Goal: Task Accomplishment & Management: Complete application form

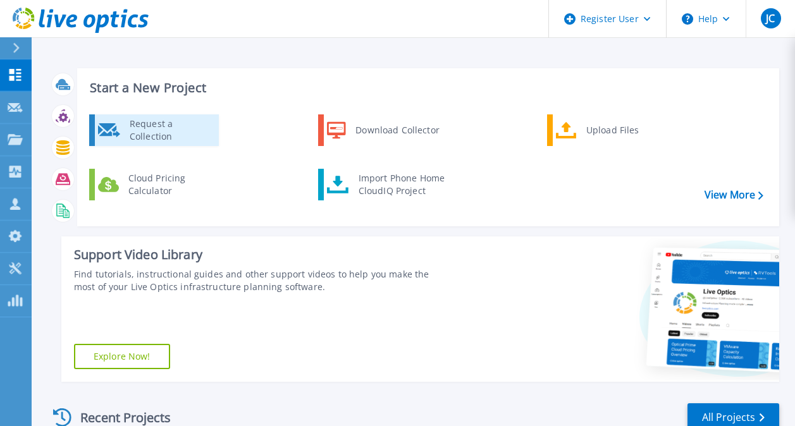
click at [140, 139] on div "Request a Collection" at bounding box center [169, 130] width 92 height 25
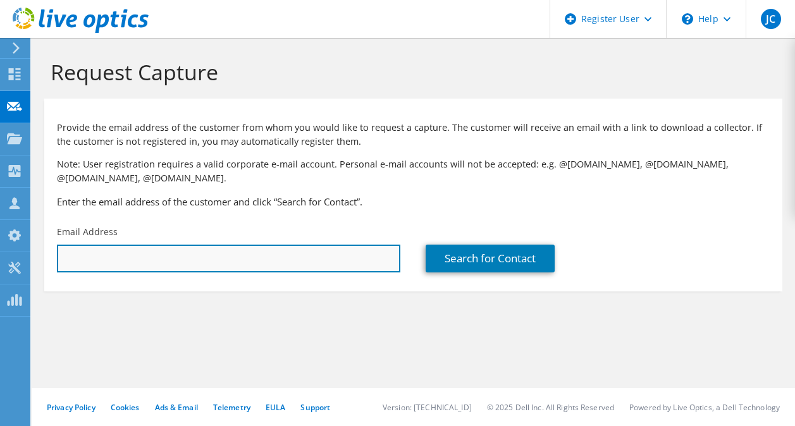
click at [96, 252] on input "text" at bounding box center [228, 259] width 343 height 28
paste input "frank.eason@coffeecounty.us"
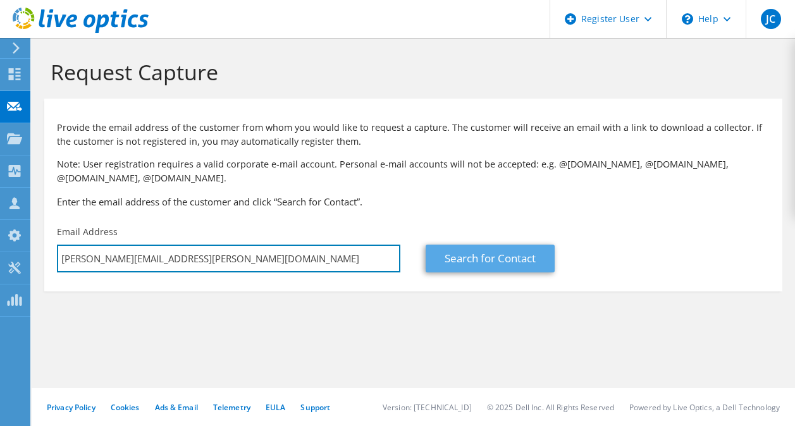
type input "frank.eason@coffeecounty.us"
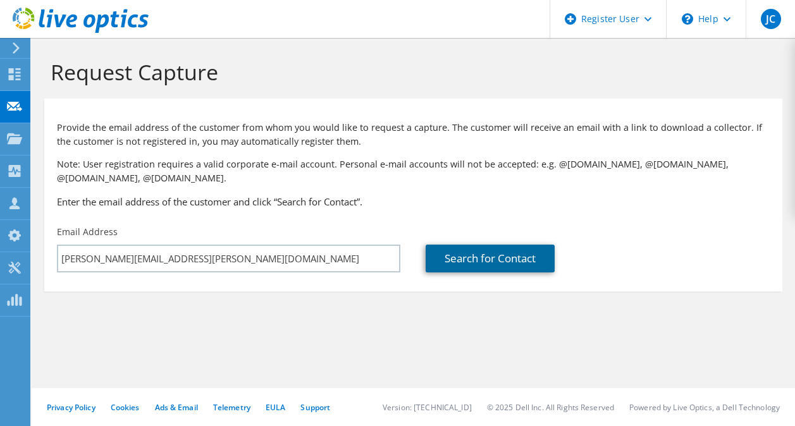
click at [470, 263] on link "Search for Contact" at bounding box center [490, 259] width 129 height 28
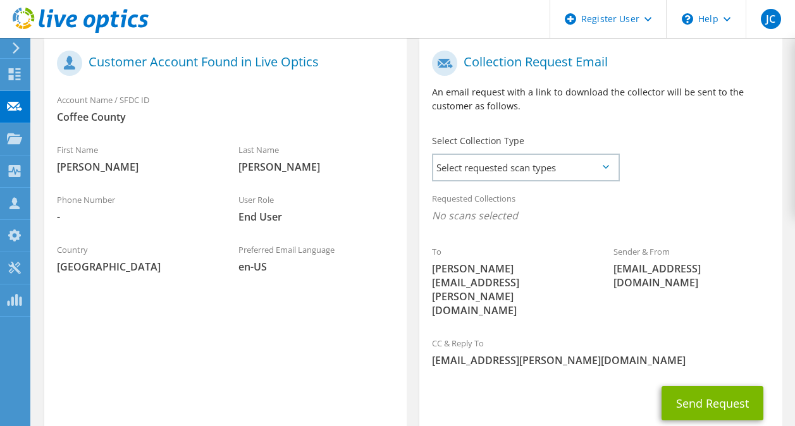
scroll to position [265, 0]
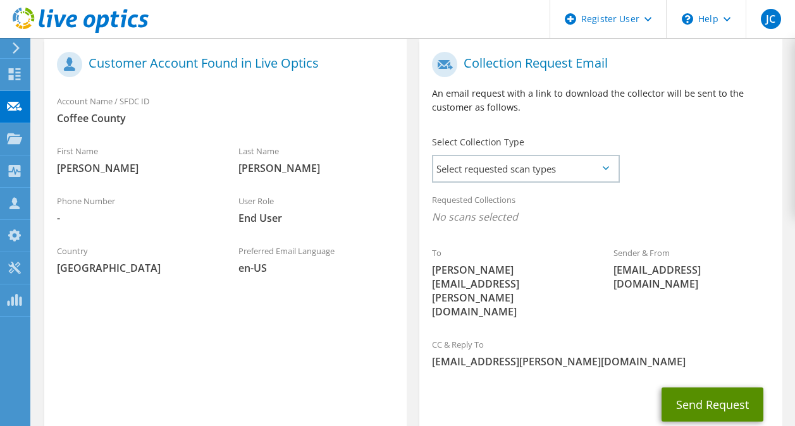
click at [694, 388] on button "Send Request" at bounding box center [713, 405] width 102 height 34
